Goal: Task Accomplishment & Management: Use online tool/utility

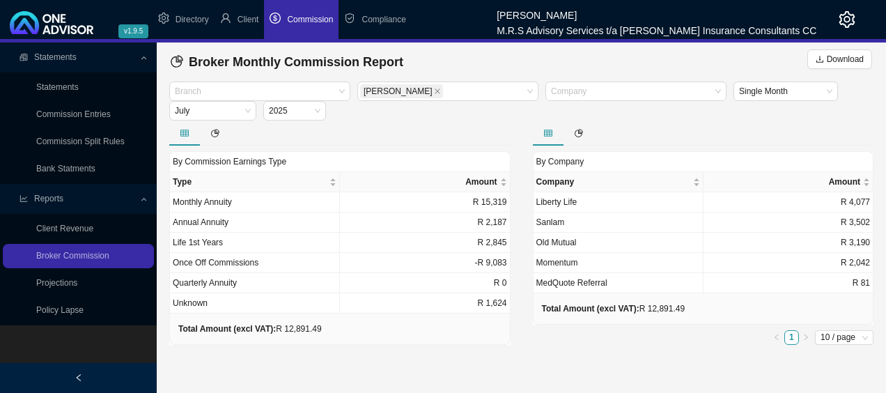
click at [433, 116] on div "Branch [PERSON_NAME] Company Single Month [DATE]" at bounding box center [521, 100] width 711 height 39
click at [305, 20] on span "Commission" at bounding box center [310, 20] width 46 height 10
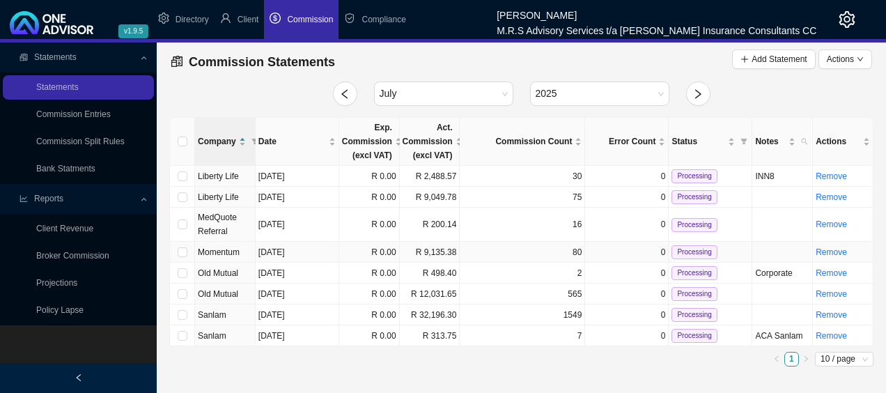
click at [510, 249] on td "80" at bounding box center [522, 252] width 125 height 21
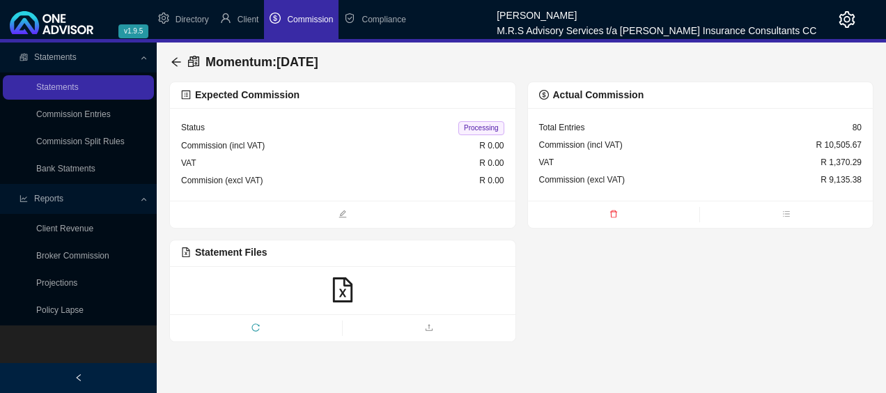
click at [248, 326] on span "reload" at bounding box center [256, 329] width 172 height 14
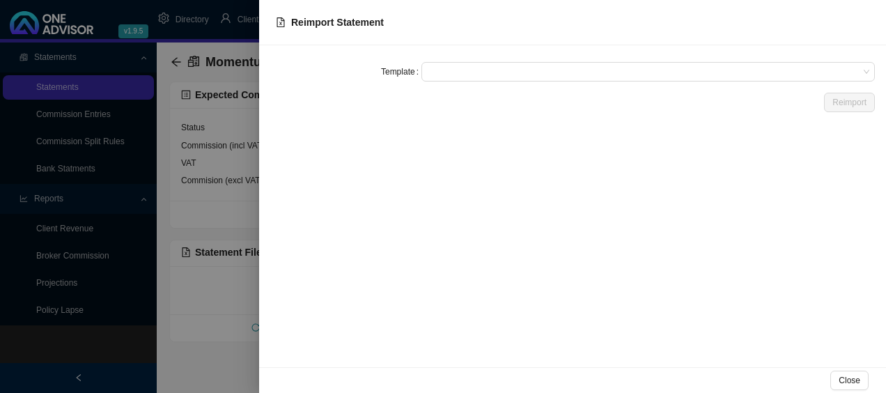
click at [208, 333] on div at bounding box center [443, 196] width 886 height 393
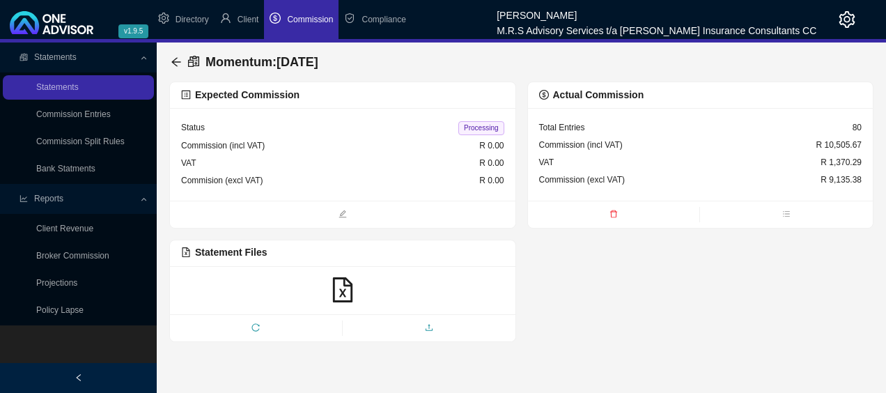
click at [429, 326] on icon "upload" at bounding box center [429, 327] width 8 height 8
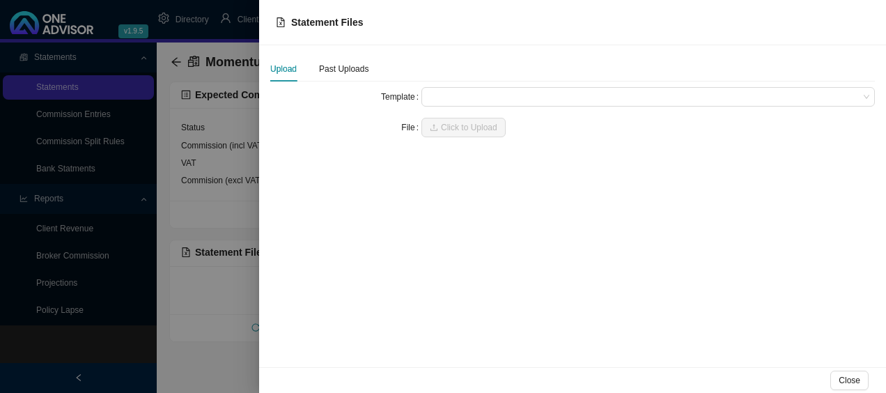
click at [230, 363] on div at bounding box center [443, 196] width 886 height 393
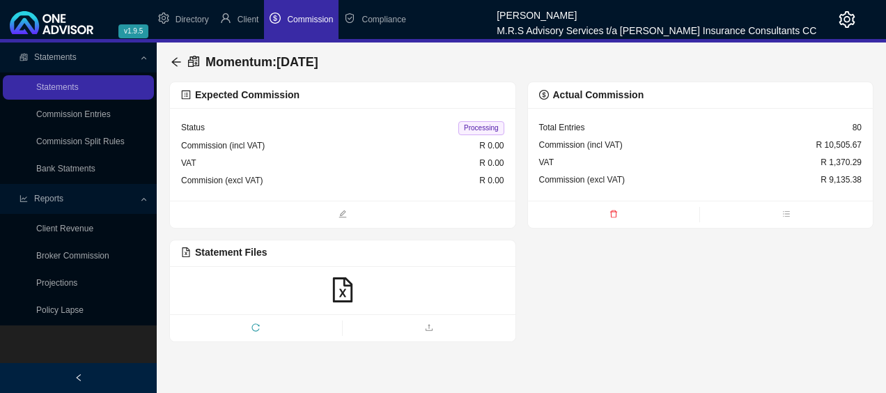
click at [344, 286] on icon "file-excel" at bounding box center [342, 289] width 25 height 25
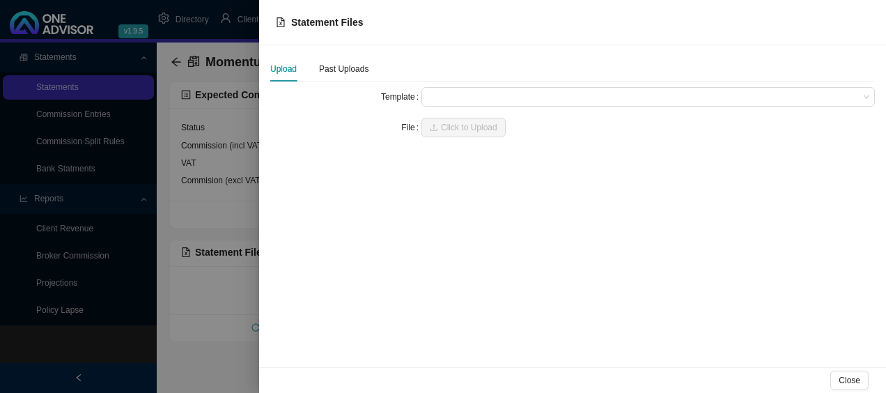
click at [244, 371] on div at bounding box center [443, 196] width 886 height 393
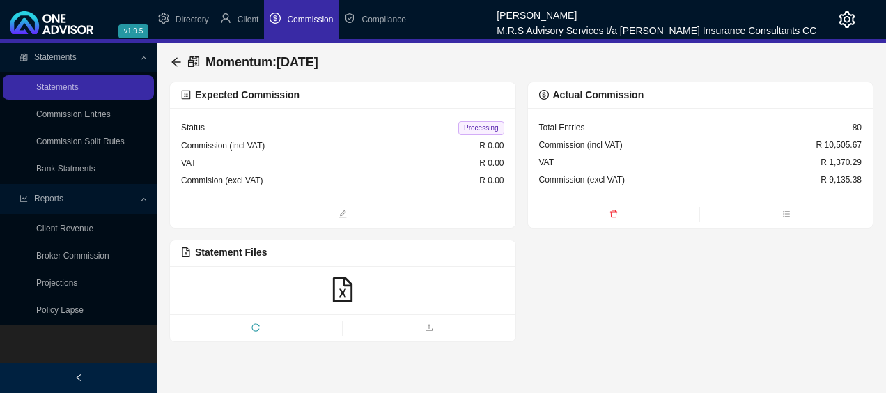
click at [265, 322] on span "reload" at bounding box center [256, 329] width 172 height 14
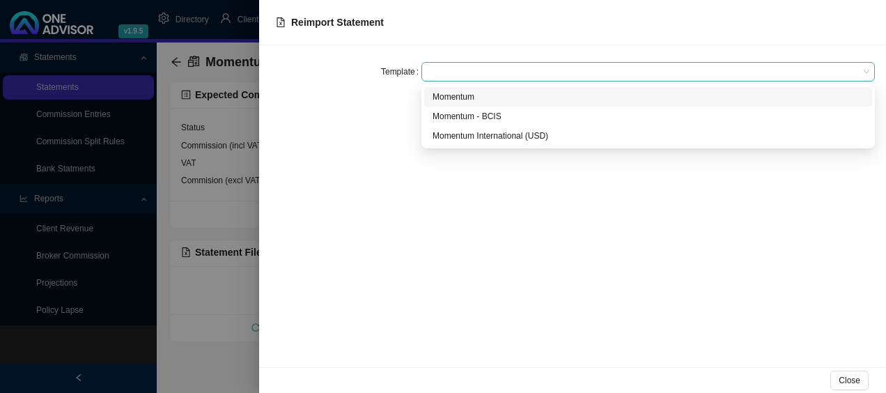
click at [525, 77] on span at bounding box center [648, 72] width 442 height 18
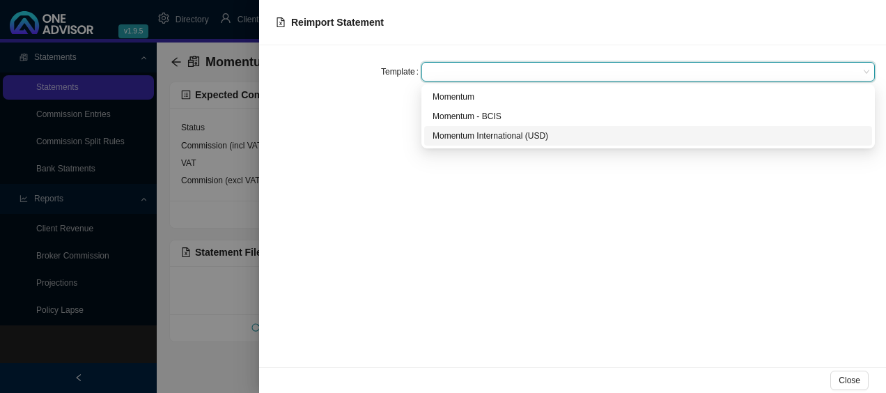
click at [210, 290] on div at bounding box center [443, 196] width 886 height 393
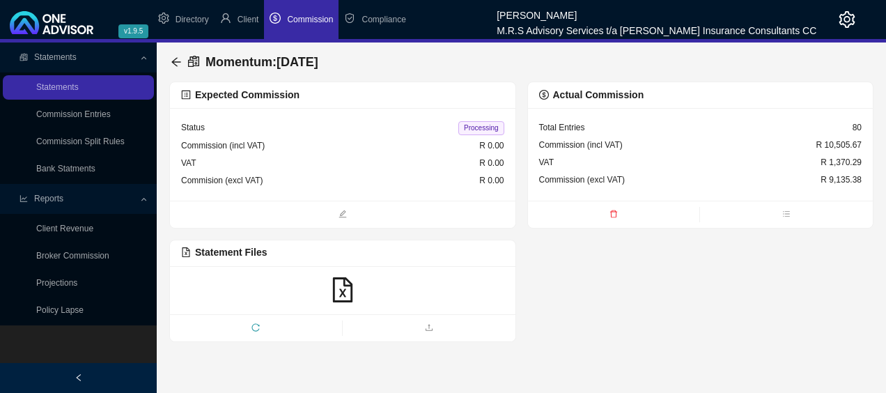
click at [299, 17] on span "Commission" at bounding box center [310, 20] width 46 height 10
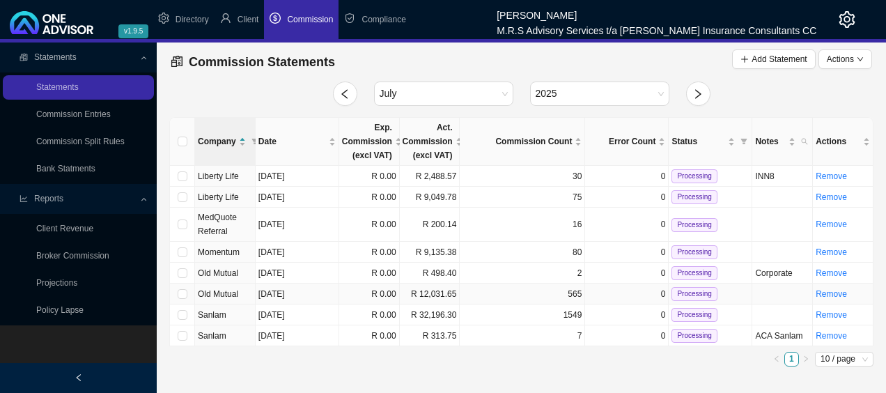
click at [224, 289] on span "Old Mutual" at bounding box center [218, 294] width 40 height 10
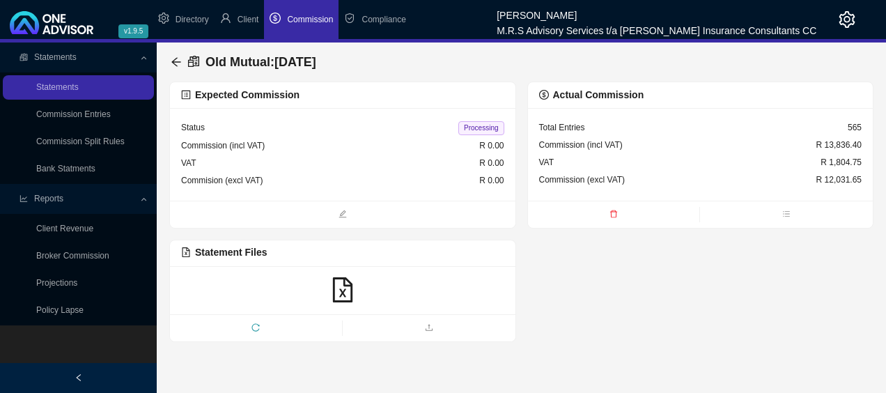
click at [249, 327] on span "reload" at bounding box center [256, 329] width 172 height 14
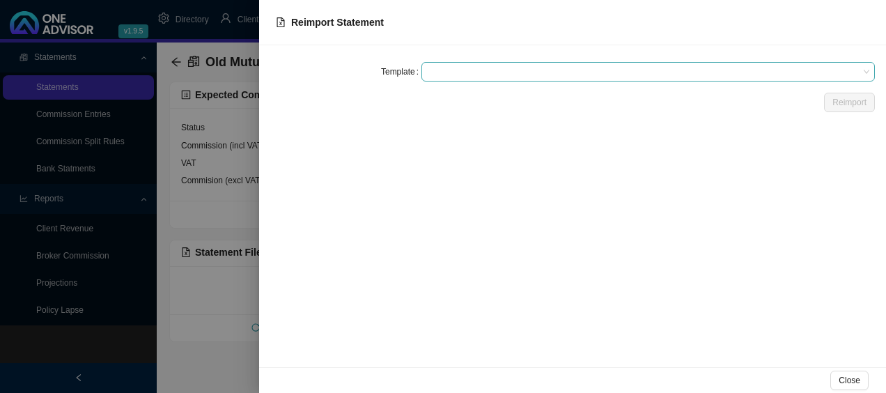
click at [536, 65] on span at bounding box center [648, 72] width 442 height 18
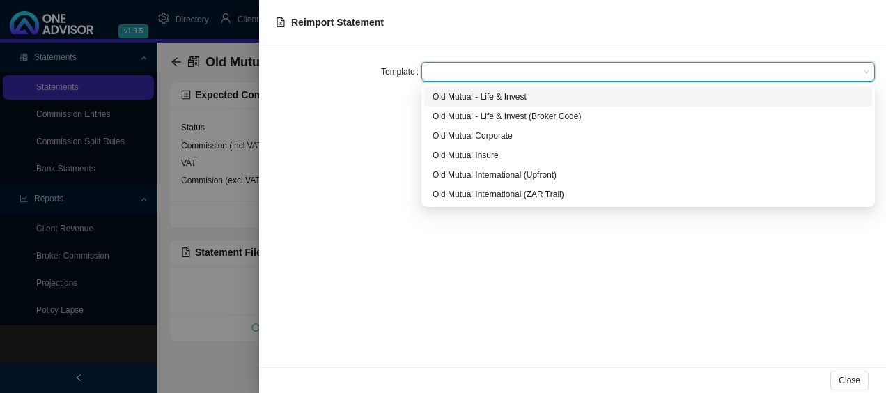
click at [506, 98] on div "Old Mutual - Life & Invest" at bounding box center [647, 97] width 431 height 14
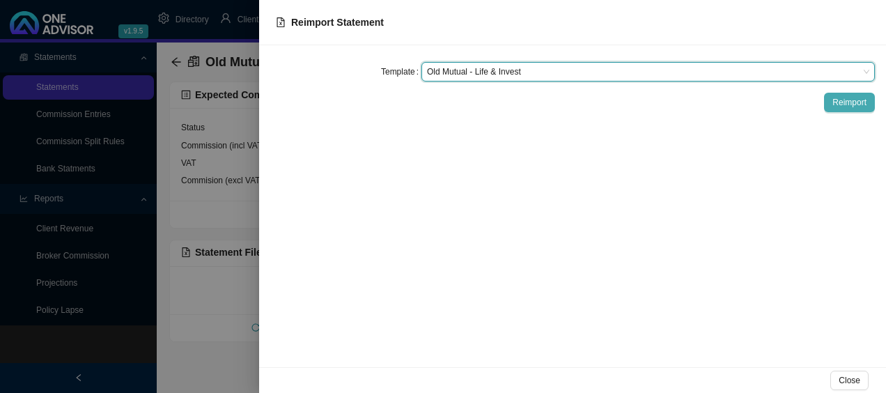
click at [837, 100] on span "Reimport" at bounding box center [849, 102] width 34 height 14
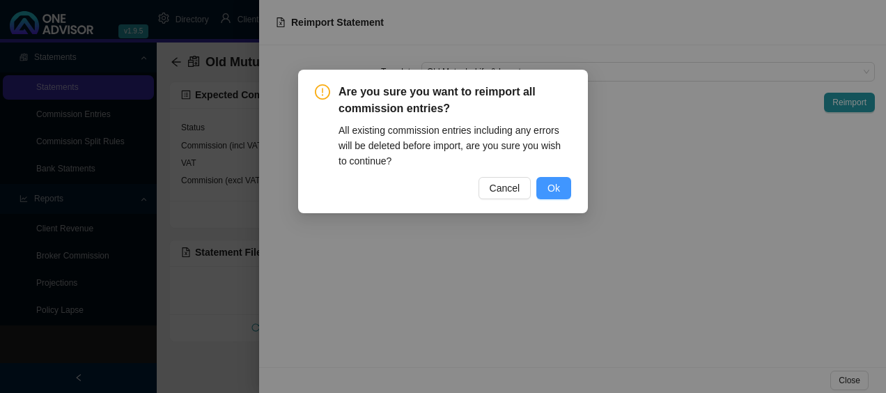
click at [561, 181] on button "Ok" at bounding box center [553, 188] width 35 height 22
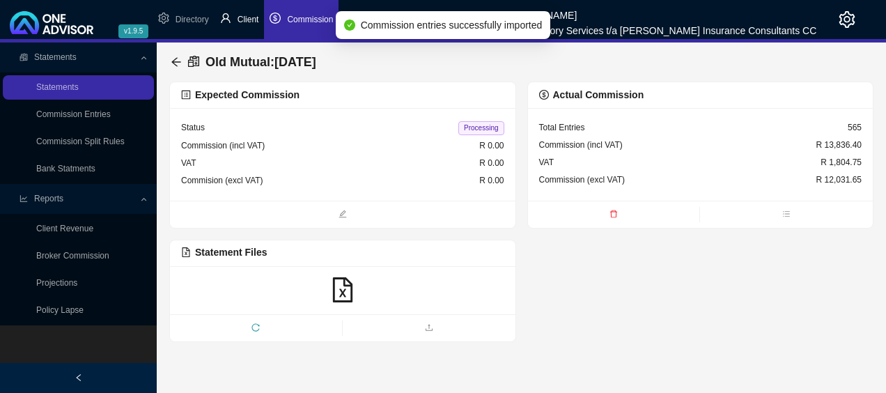
click at [242, 18] on span "Client" at bounding box center [248, 20] width 22 height 10
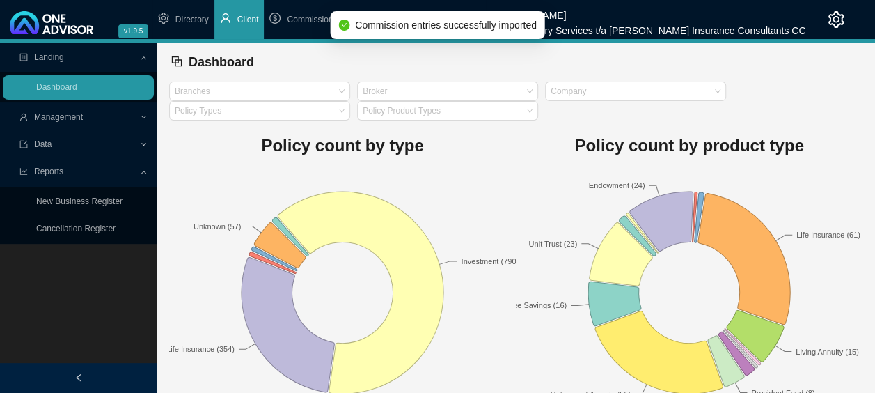
click at [136, 116] on span "Management" at bounding box center [79, 117] width 120 height 24
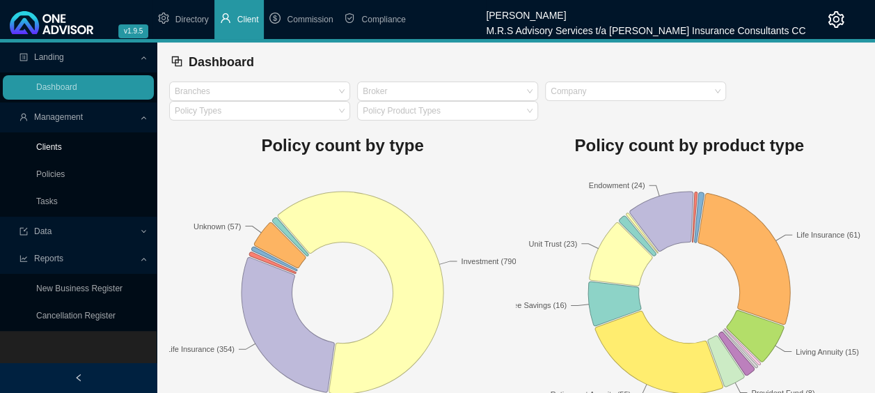
click at [62, 152] on link "Clients" at bounding box center [49, 147] width 26 height 10
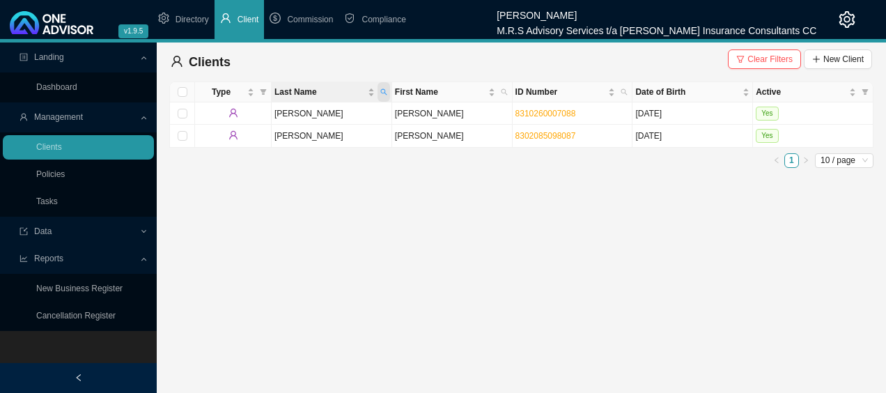
click at [386, 92] on icon "search" at bounding box center [383, 91] width 7 height 7
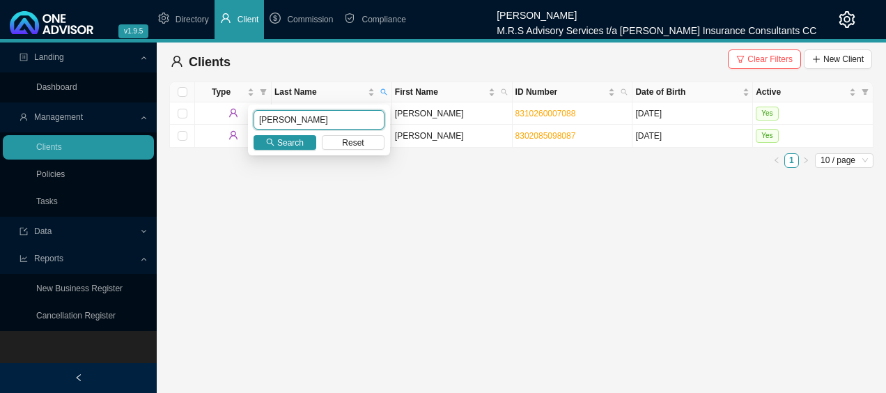
type input "[PERSON_NAME]"
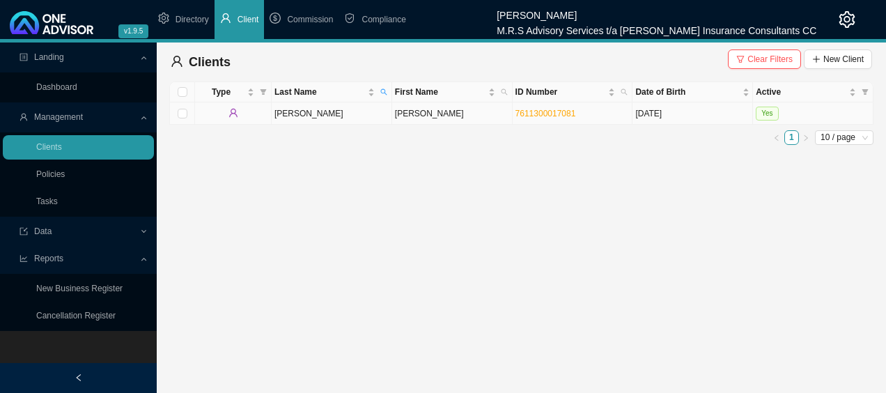
click at [349, 118] on td "[PERSON_NAME]" at bounding box center [332, 113] width 120 height 22
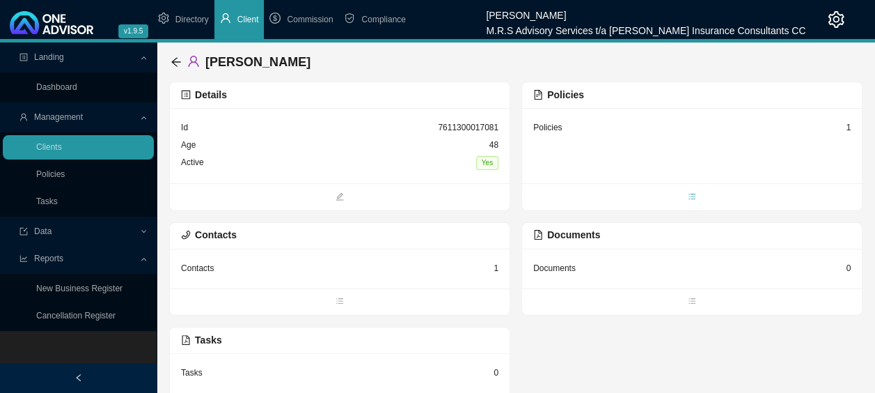
click at [691, 199] on icon "bars" at bounding box center [692, 196] width 8 height 8
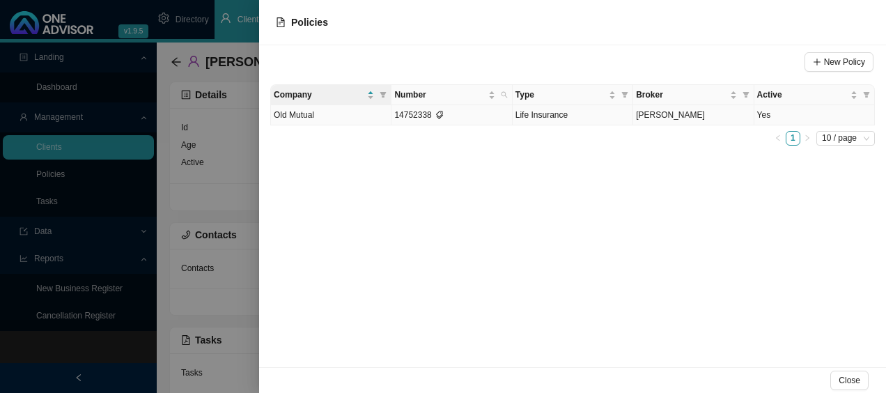
click at [824, 117] on td "Yes" at bounding box center [814, 115] width 120 height 20
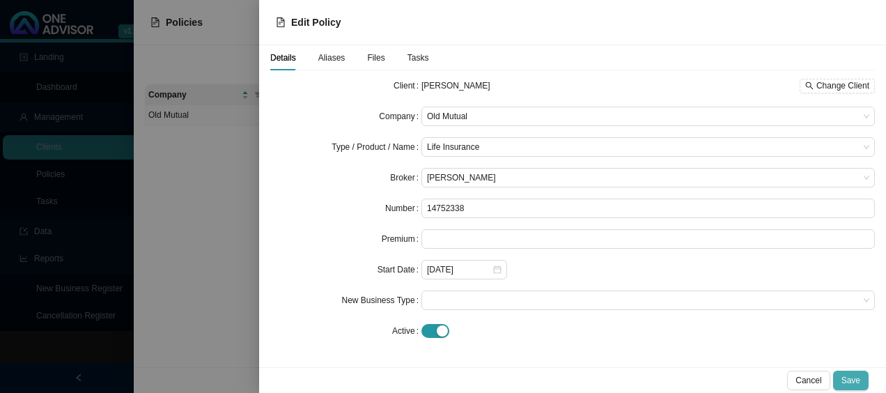
click at [863, 375] on button "Save" at bounding box center [851, 379] width 36 height 19
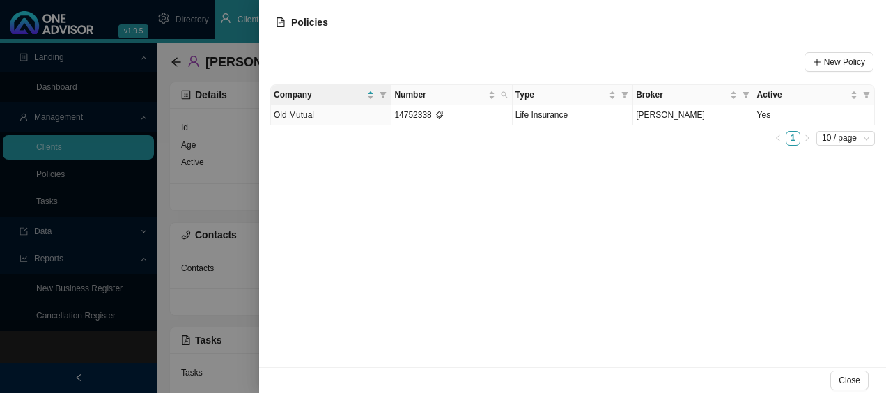
click at [406, 339] on div "New Policy Company Number Type Broker Active Old Mutual 14752338 Life Insurance…" at bounding box center [572, 206] width 627 height 322
click at [201, 309] on div at bounding box center [443, 196] width 886 height 393
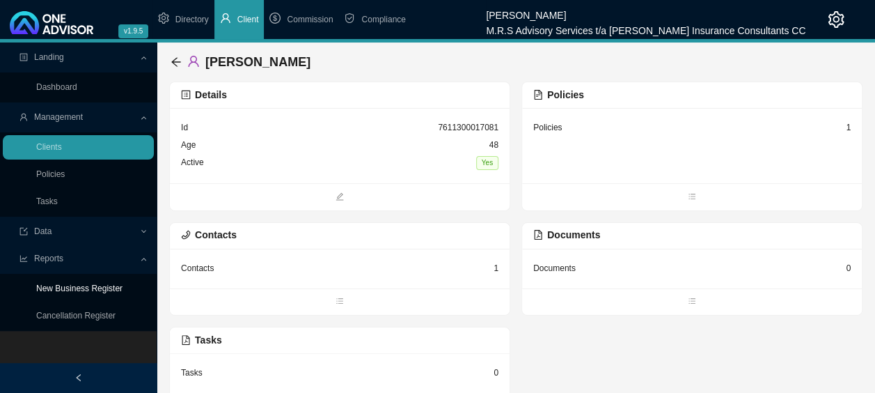
click at [64, 288] on link "New Business Register" at bounding box center [79, 288] width 86 height 10
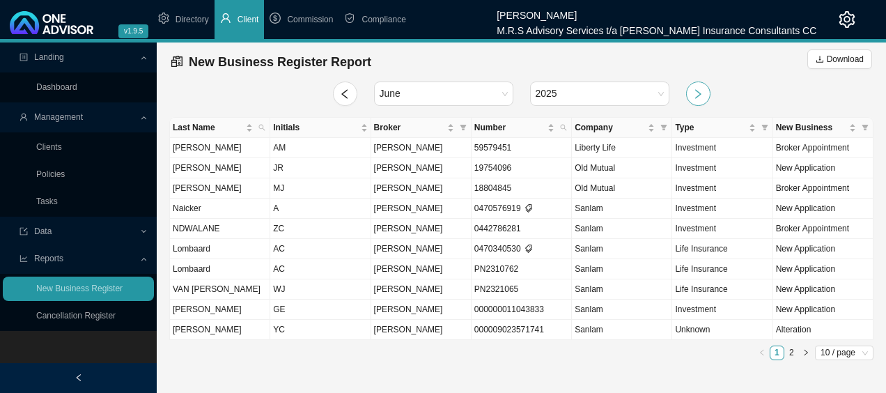
click at [706, 96] on button "button" at bounding box center [698, 93] width 24 height 24
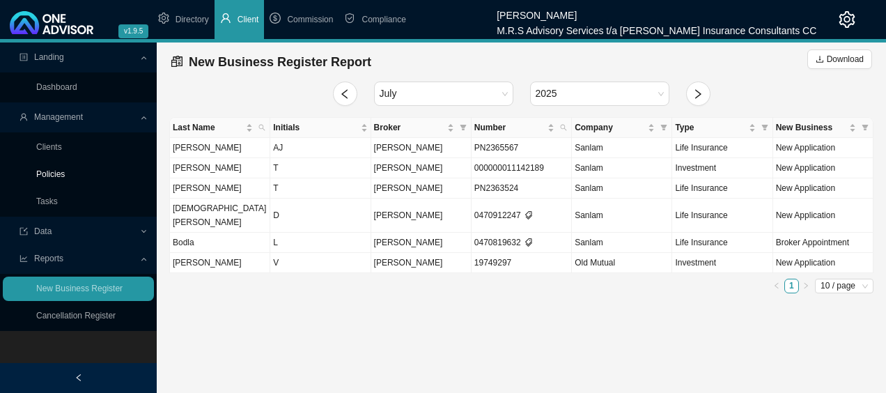
click at [65, 178] on link "Policies" at bounding box center [50, 174] width 29 height 10
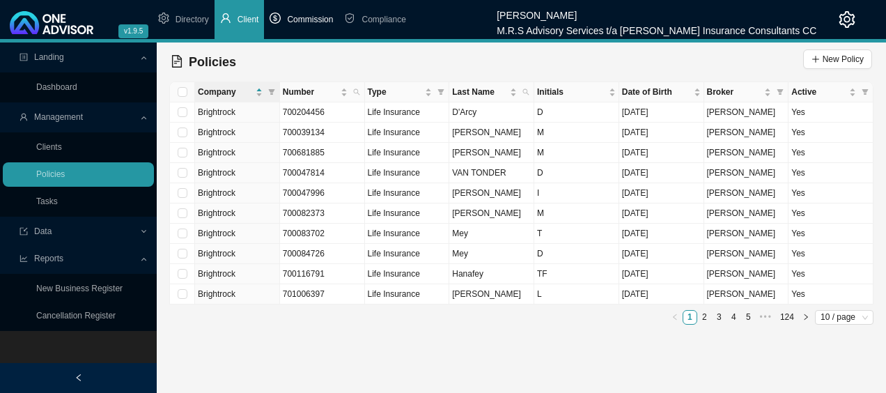
click at [318, 23] on span "Commission" at bounding box center [310, 20] width 46 height 10
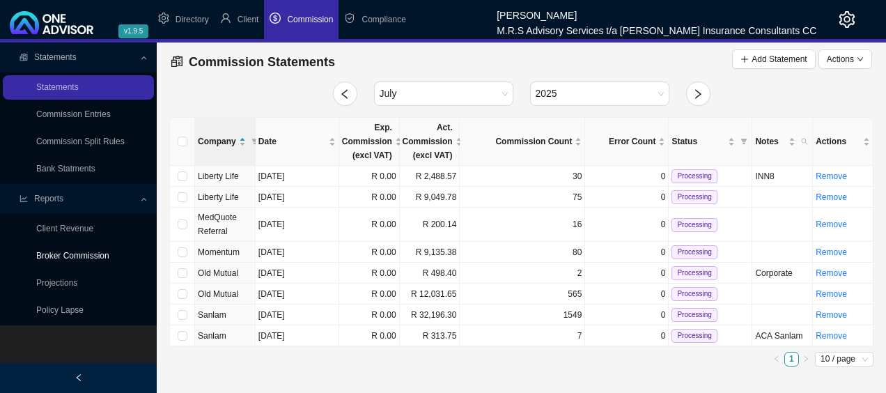
click at [99, 257] on link "Broker Commission" at bounding box center [72, 256] width 73 height 10
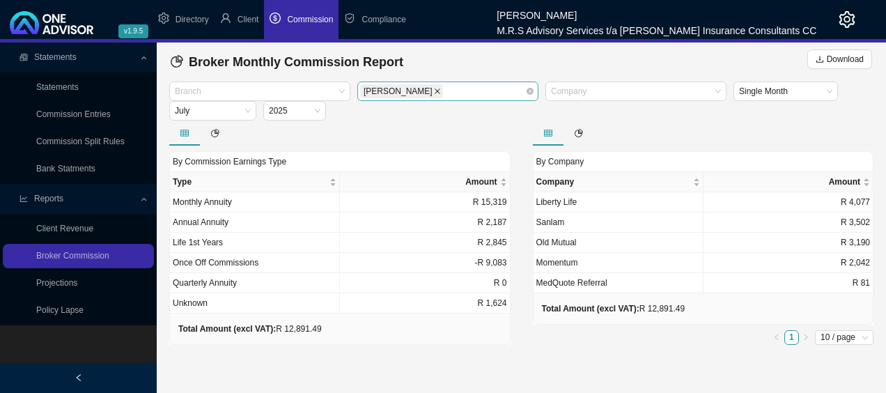
click at [435, 91] on icon "close" at bounding box center [438, 91] width 6 height 6
click at [518, 91] on div at bounding box center [441, 91] width 162 height 10
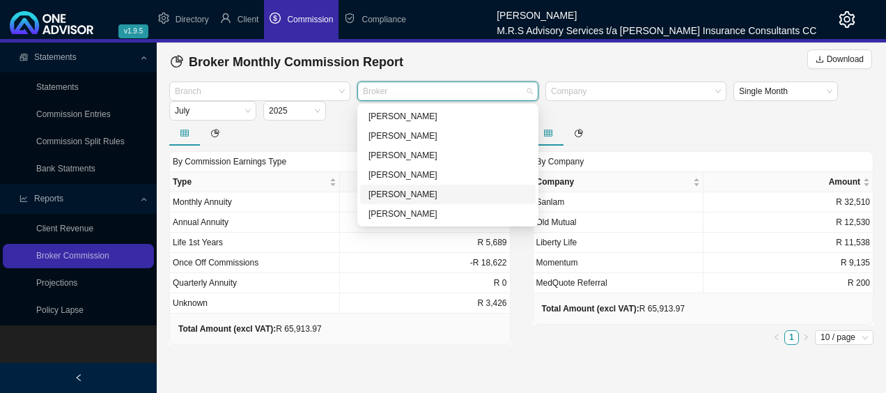
click at [400, 198] on div "[PERSON_NAME]" at bounding box center [447, 194] width 159 height 14
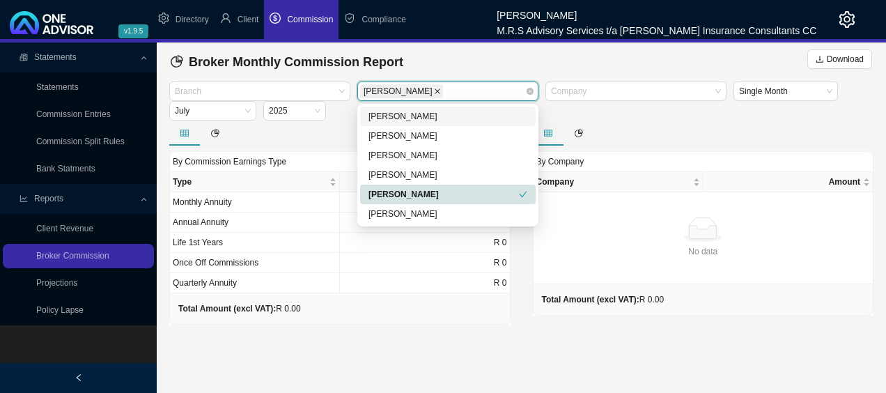
click at [434, 95] on span at bounding box center [437, 91] width 7 height 13
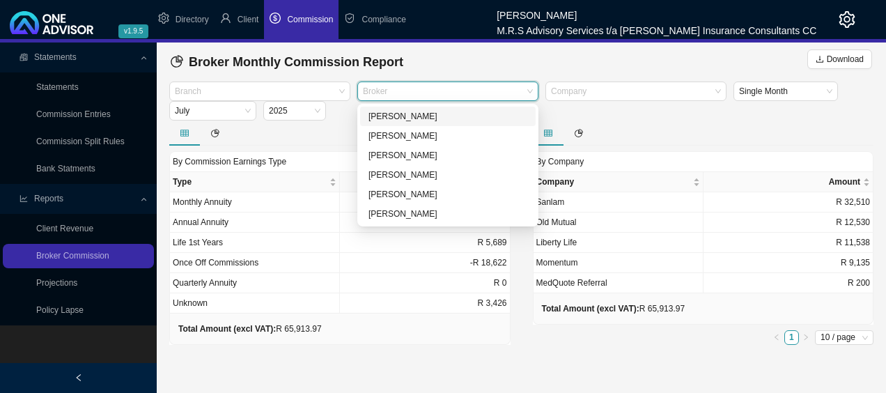
click at [408, 93] on div at bounding box center [441, 91] width 162 height 10
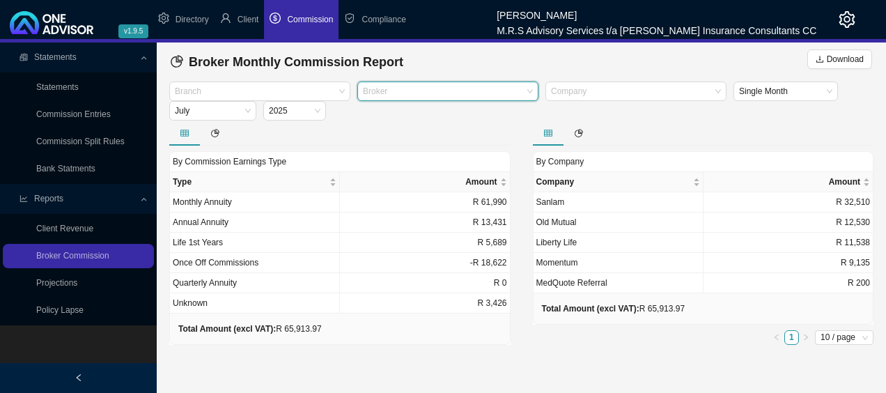
click at [408, 93] on div at bounding box center [441, 91] width 162 height 10
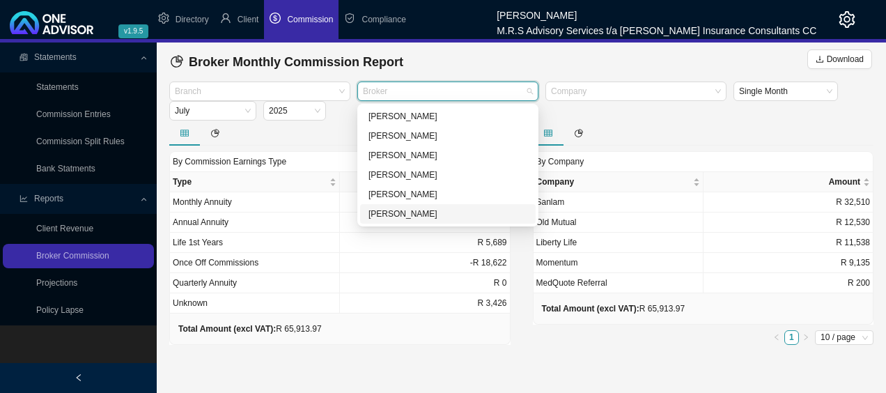
click at [402, 217] on div "[PERSON_NAME]" at bounding box center [447, 214] width 159 height 14
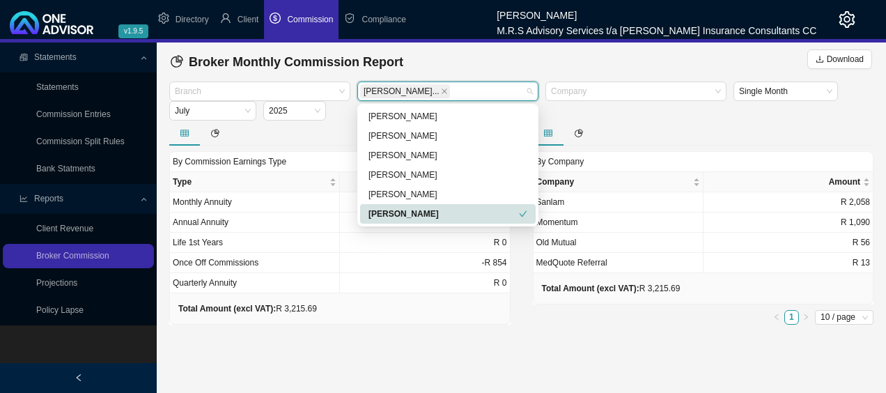
click at [508, 322] on div "By Commission Earnings Type Type Amount Monthly Annuity R 3,875 Annual Annuity …" at bounding box center [339, 237] width 341 height 173
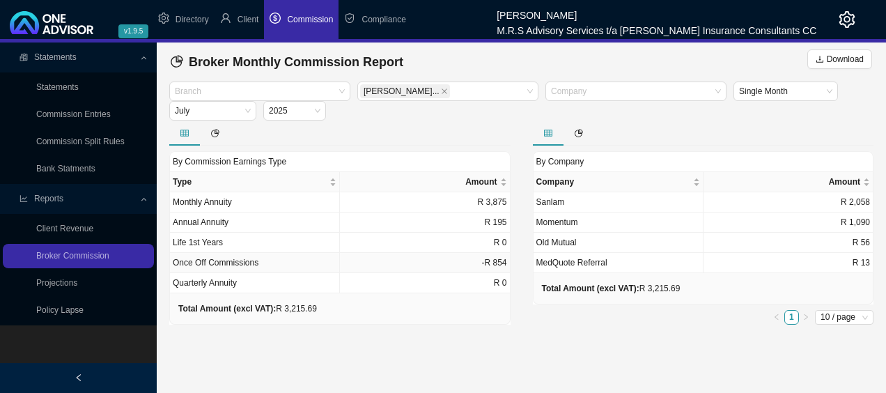
click at [270, 263] on td "Once Off Commissions" at bounding box center [255, 263] width 170 height 20
click at [840, 61] on span "Download" at bounding box center [845, 59] width 37 height 14
click at [581, 340] on main "Statements Statements Commission Entries Commission Split Rules Bank Statments …" at bounding box center [443, 217] width 886 height 350
click at [441, 93] on icon "close" at bounding box center [444, 91] width 7 height 7
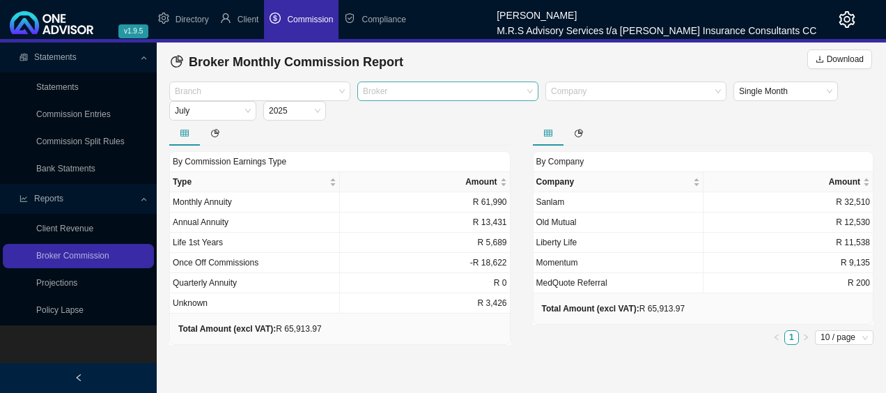
click at [447, 93] on div at bounding box center [441, 91] width 162 height 10
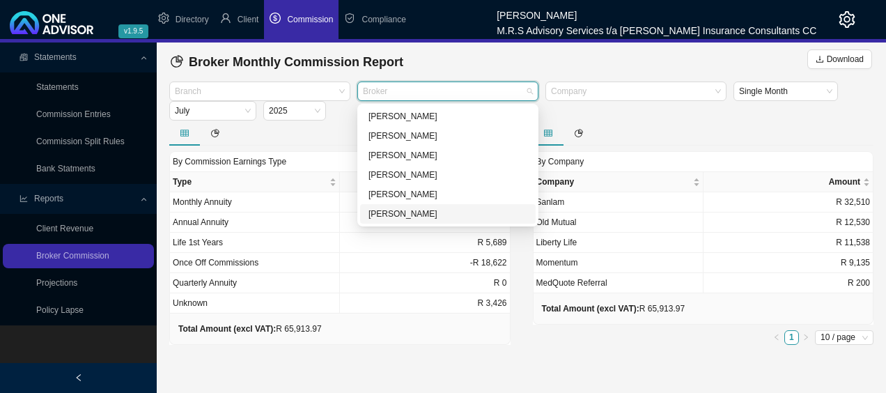
click at [550, 344] on div "By Company Company Amount Sanlam R 32,510 Old Mutual R 12,530 Liberty Life R 11…" at bounding box center [703, 250] width 341 height 199
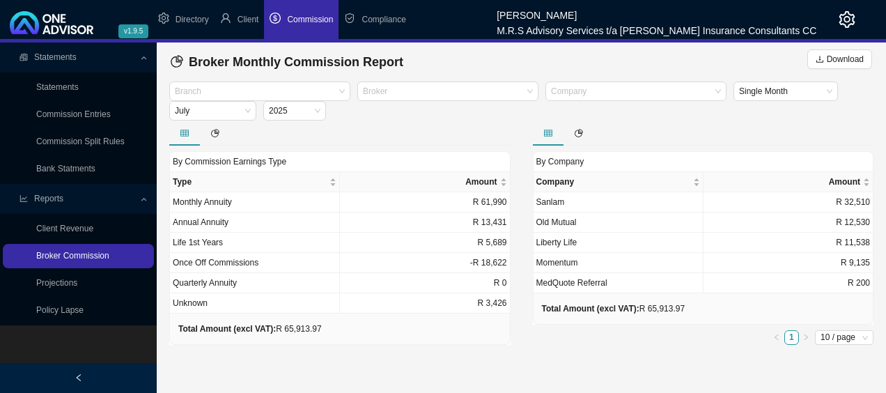
click at [77, 256] on link "Broker Commission" at bounding box center [72, 256] width 73 height 10
click at [245, 17] on span "Client" at bounding box center [248, 20] width 22 height 10
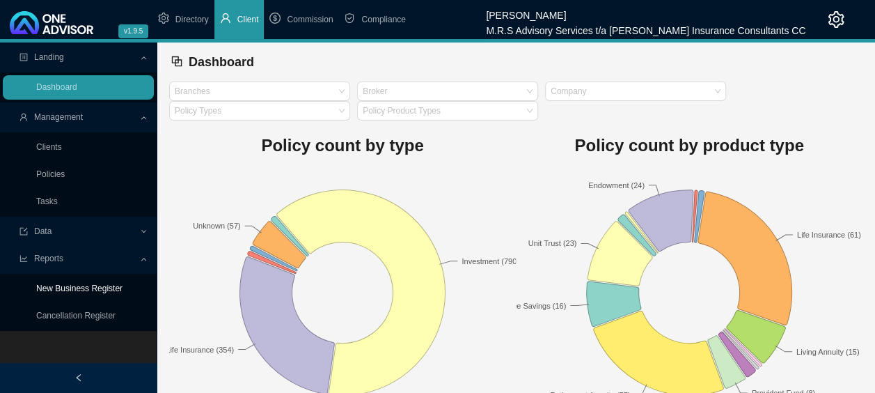
click at [81, 286] on link "New Business Register" at bounding box center [79, 288] width 86 height 10
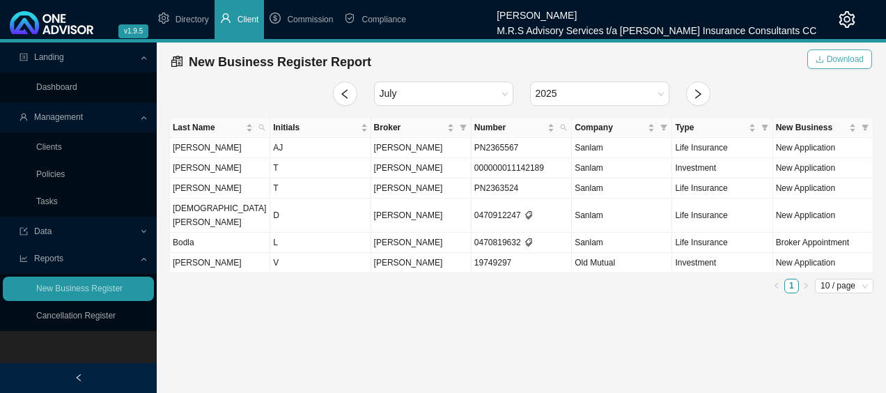
click at [843, 57] on span "Download" at bounding box center [845, 59] width 37 height 14
click at [400, 337] on main "Landing Dashboard Management Clients Policies Tasks Data Reports New Business R…" at bounding box center [443, 217] width 886 height 350
